Goal: Check status: Check status

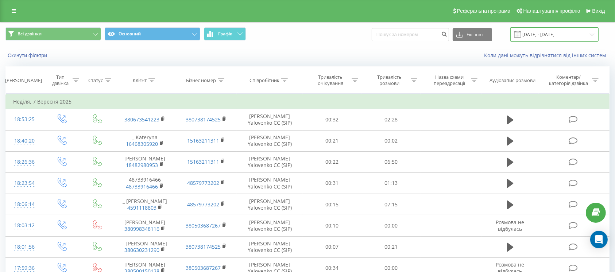
click at [547, 33] on input "[DATE] - [DATE]" at bounding box center [555, 34] width 88 height 14
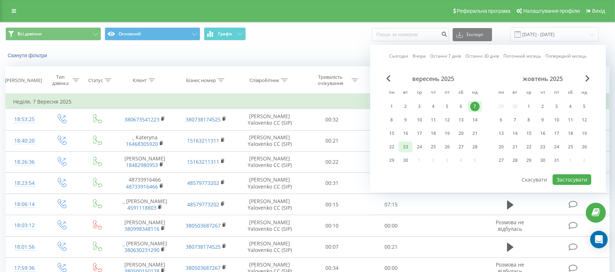
click at [407, 144] on div "23" at bounding box center [405, 146] width 9 height 9
click at [563, 177] on button "Застосувати" at bounding box center [572, 179] width 39 height 11
type input "[DATE] - [DATE]"
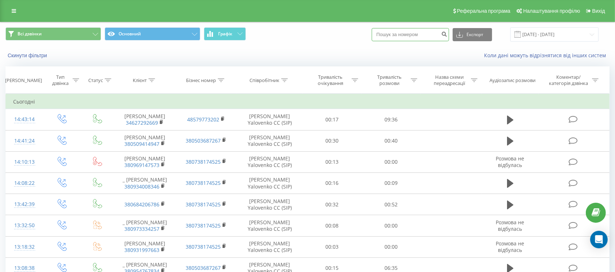
click at [413, 36] on input at bounding box center [410, 34] width 77 height 13
paste input "380688001481"
type input "380688001481"
